Goal: Task Accomplishment & Management: Use online tool/utility

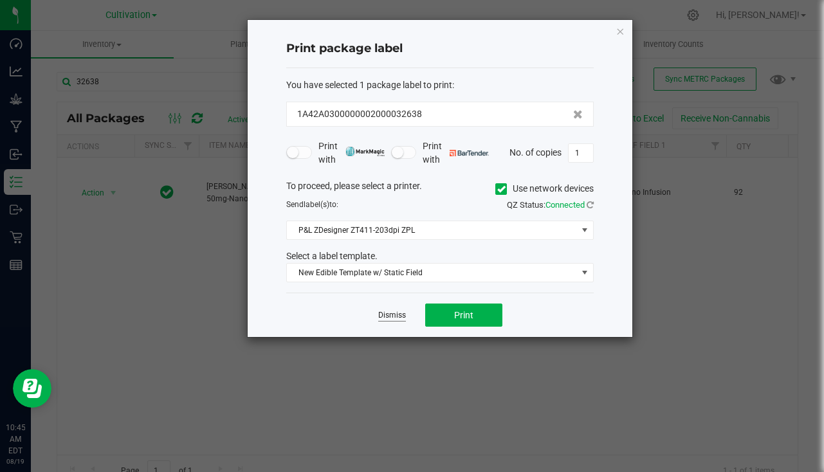
click at [399, 315] on link "Dismiss" at bounding box center [392, 315] width 28 height 11
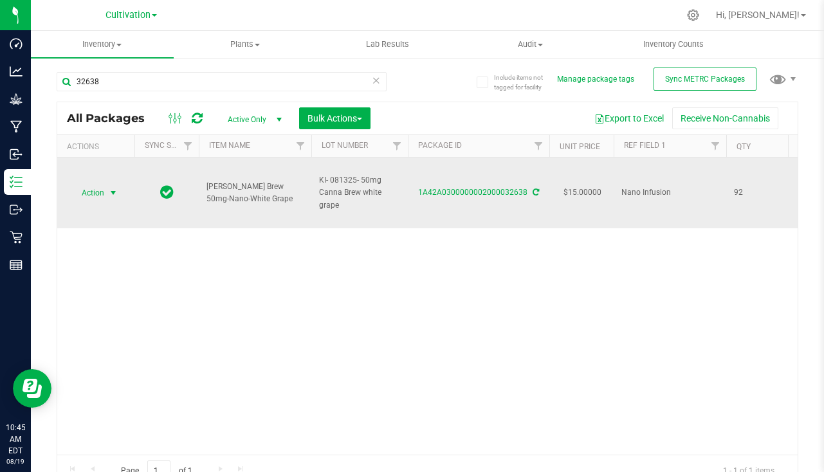
click at [115, 192] on span "select" at bounding box center [113, 193] width 10 height 10
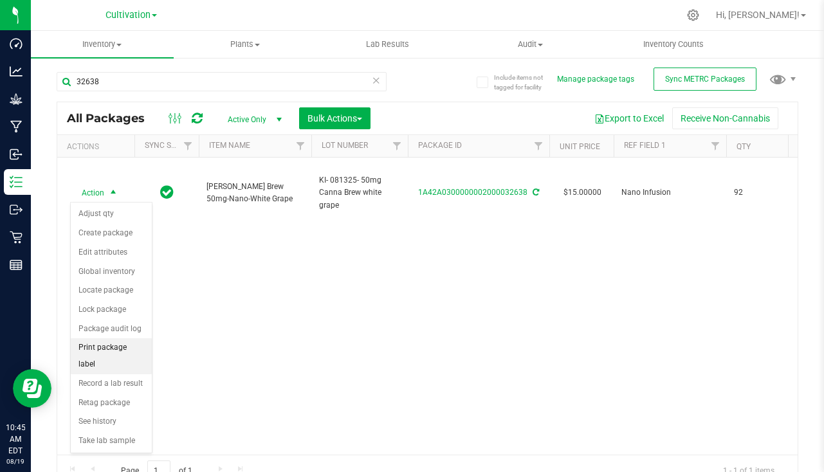
click at [125, 354] on li "Print package label" at bounding box center [111, 355] width 81 height 35
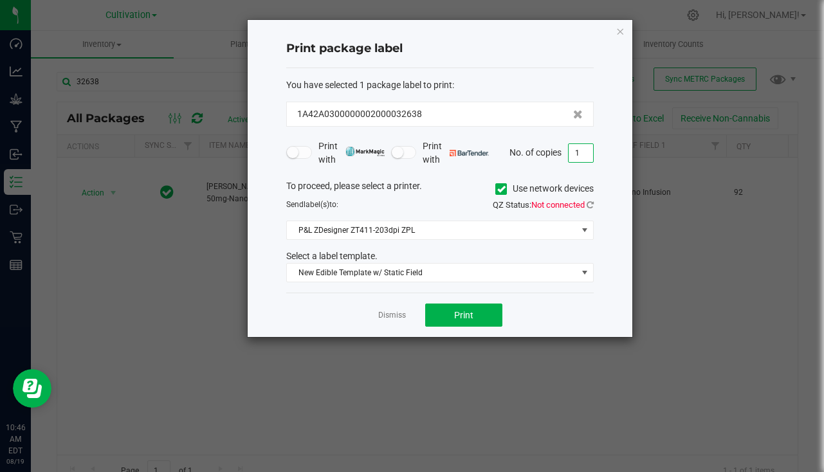
click at [588, 155] on input "1" at bounding box center [581, 153] width 24 height 18
type input "92"
click at [476, 310] on button "Print" at bounding box center [463, 315] width 77 height 23
click at [394, 314] on link "Dismiss" at bounding box center [392, 315] width 28 height 11
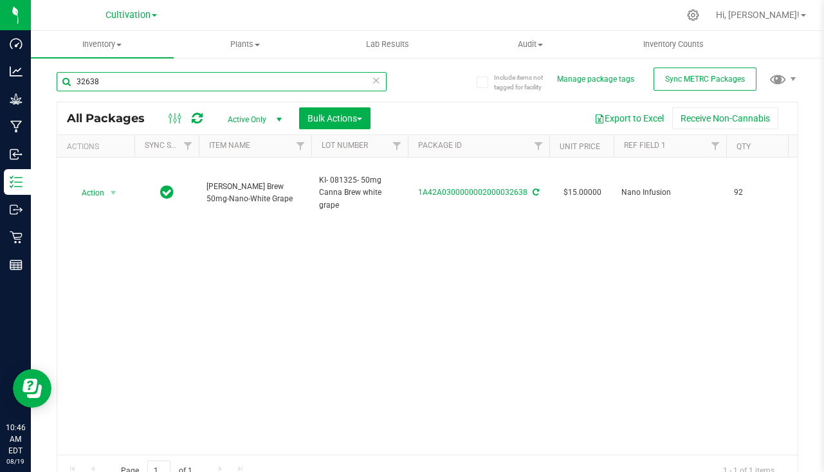
click at [236, 75] on input "32638" at bounding box center [222, 81] width 330 height 19
type input "3"
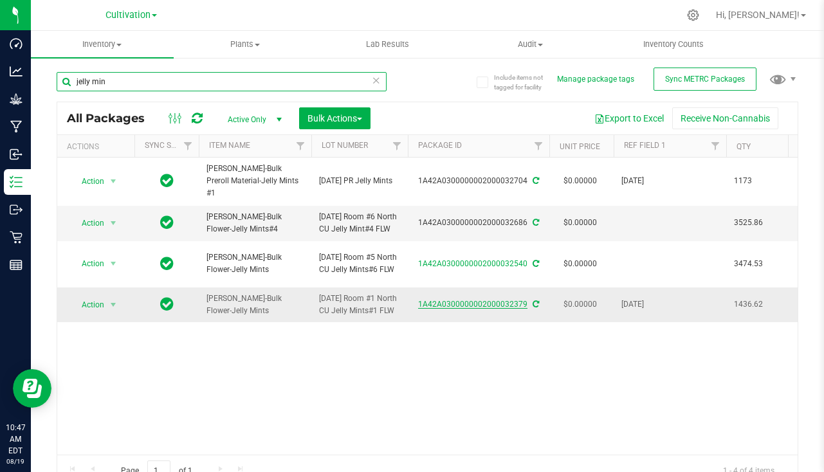
type input "jelly min"
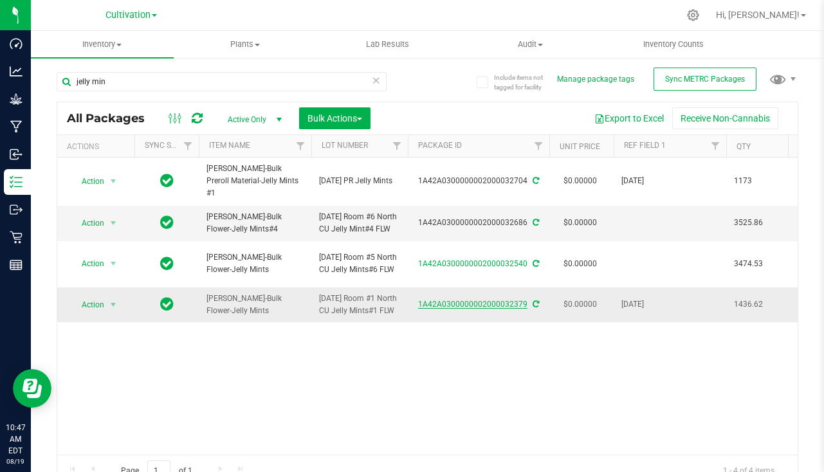
click at [470, 309] on link "1A42A0300000002000032379" at bounding box center [472, 304] width 109 height 9
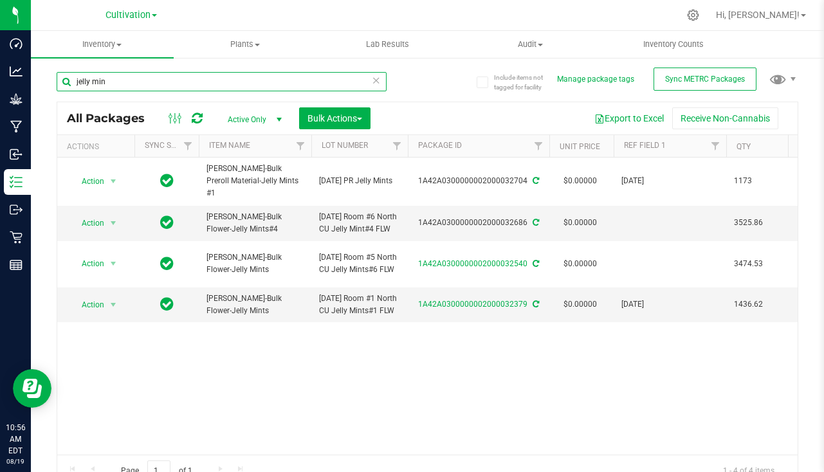
click at [130, 81] on input "jelly min" at bounding box center [222, 81] width 330 height 19
type input "j"
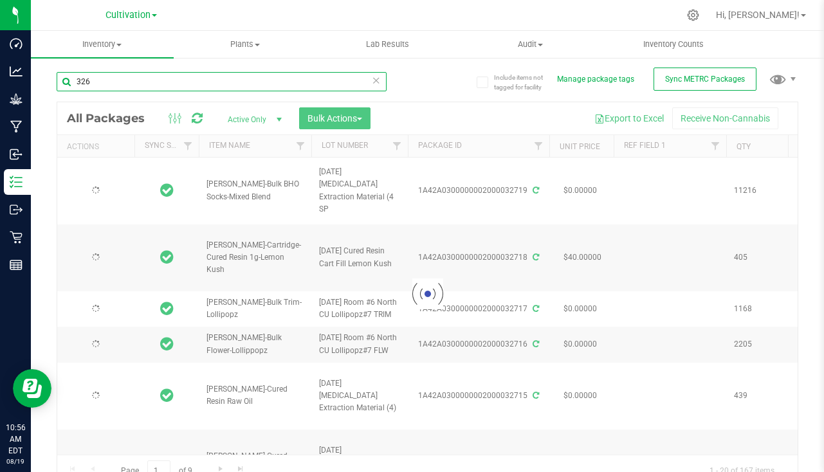
type input "3263"
type input "[DATE]"
type input "32639"
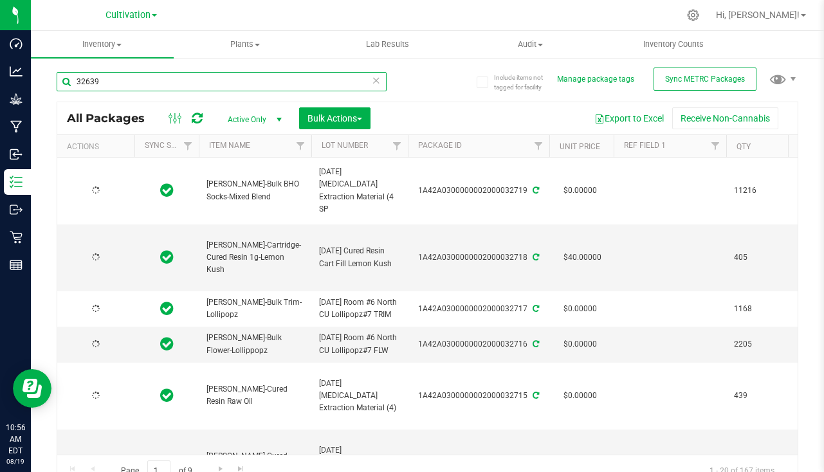
type input "[DATE]"
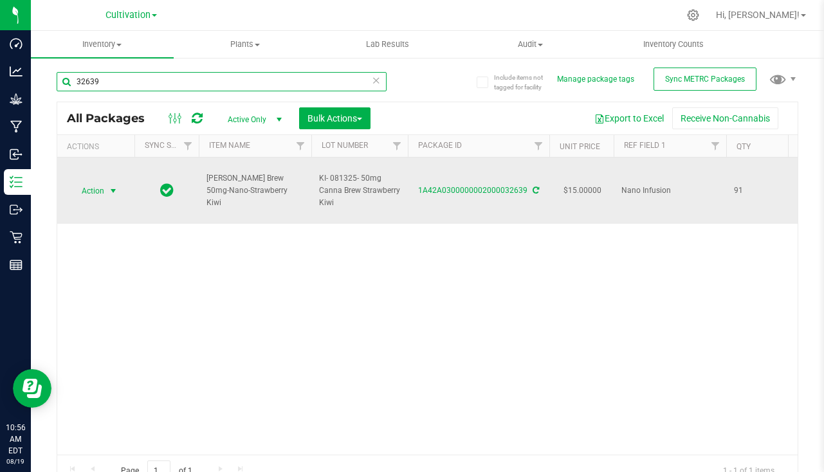
type input "32639"
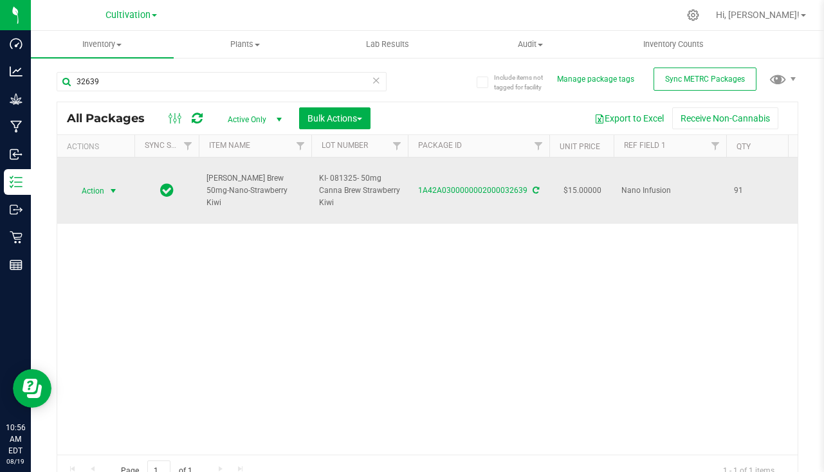
click at [107, 187] on span "select" at bounding box center [114, 191] width 16 height 18
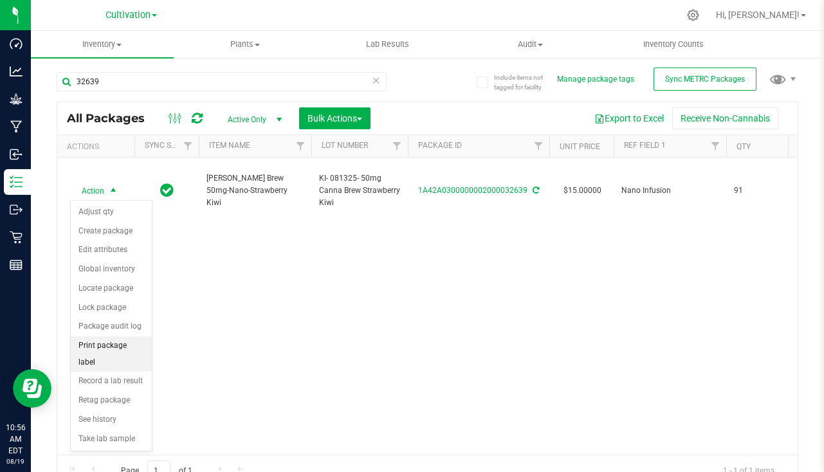
click at [120, 339] on li "Print package label" at bounding box center [111, 354] width 81 height 35
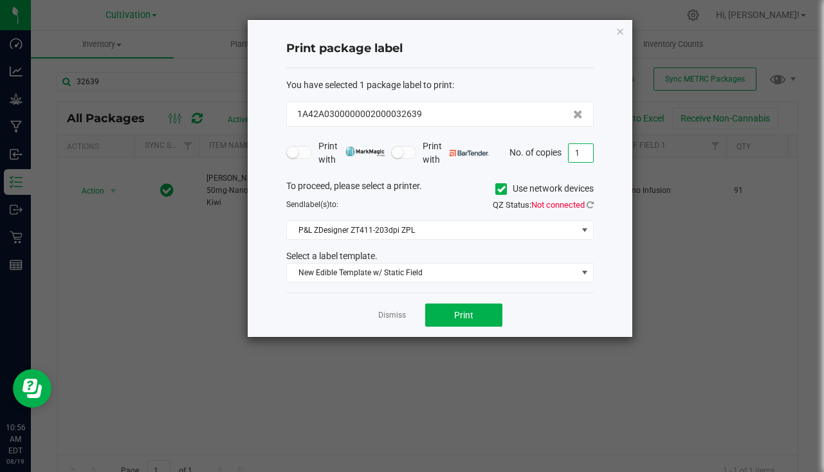
click at [582, 158] on input "1" at bounding box center [581, 153] width 24 height 18
type input "92"
click at [469, 313] on span "Print" at bounding box center [463, 315] width 19 height 10
click at [382, 317] on link "Dismiss" at bounding box center [392, 315] width 28 height 11
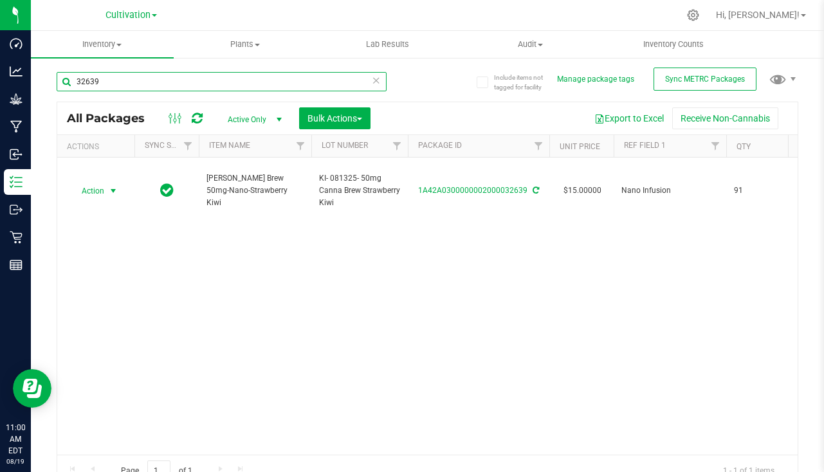
click at [210, 77] on input "32639" at bounding box center [222, 81] width 330 height 19
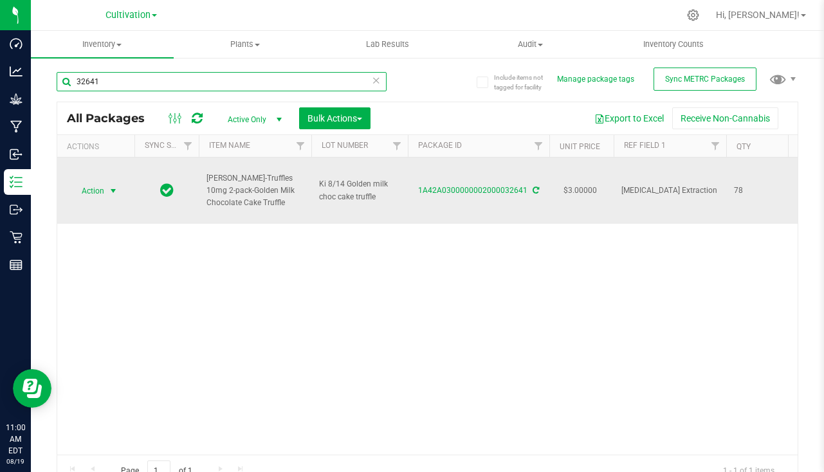
type input "32641"
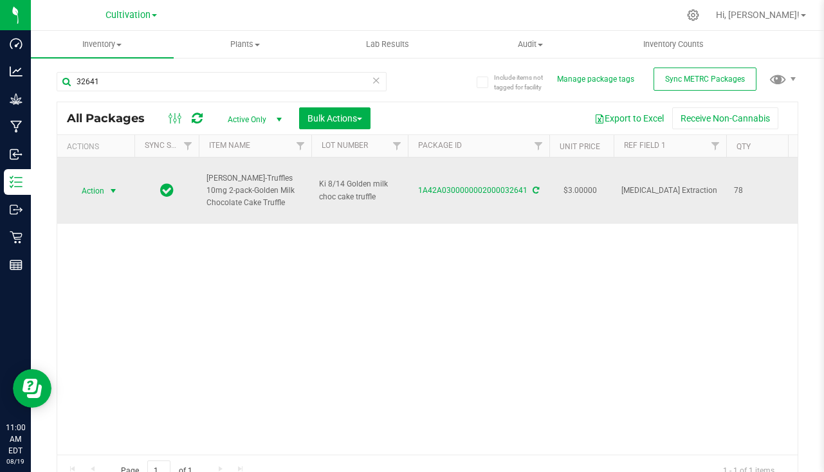
click at [94, 187] on span "Action" at bounding box center [87, 191] width 35 height 18
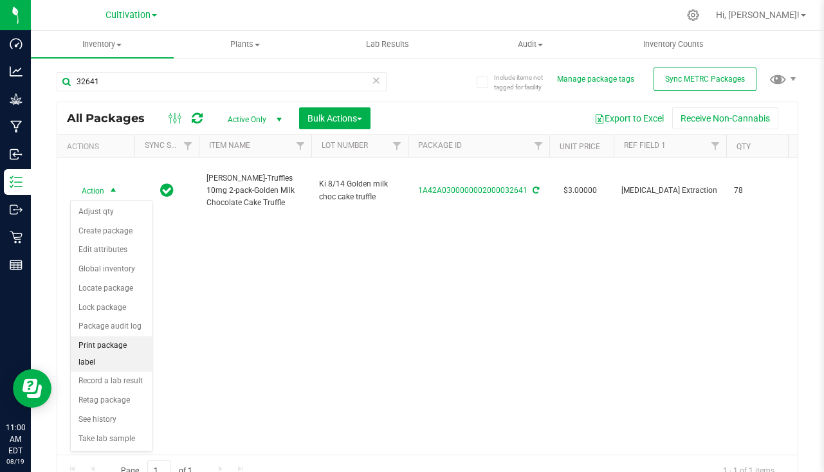
click at [109, 346] on li "Print package label" at bounding box center [111, 354] width 81 height 35
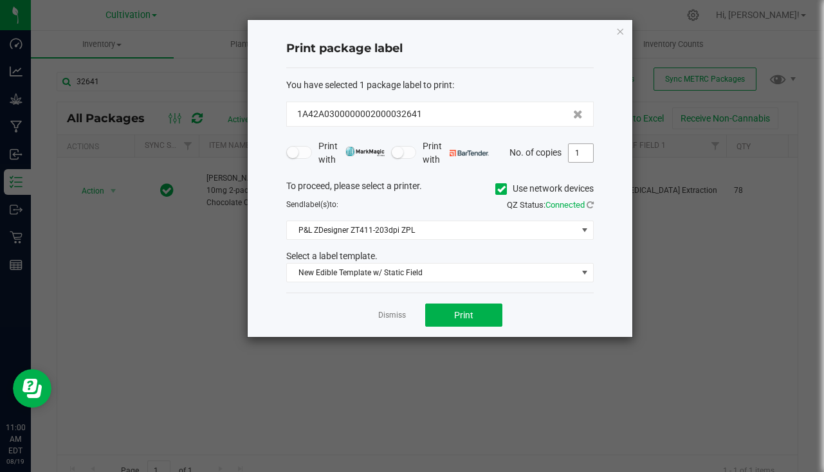
click at [584, 154] on input "1" at bounding box center [581, 153] width 24 height 18
type input "78"
click at [484, 320] on button "Print" at bounding box center [463, 315] width 77 height 23
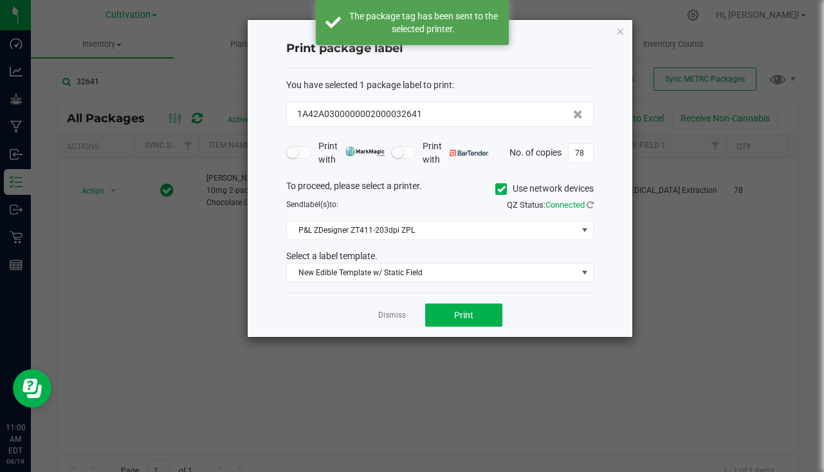
click at [398, 312] on link "Dismiss" at bounding box center [392, 315] width 28 height 11
